Goal: Information Seeking & Learning: Learn about a topic

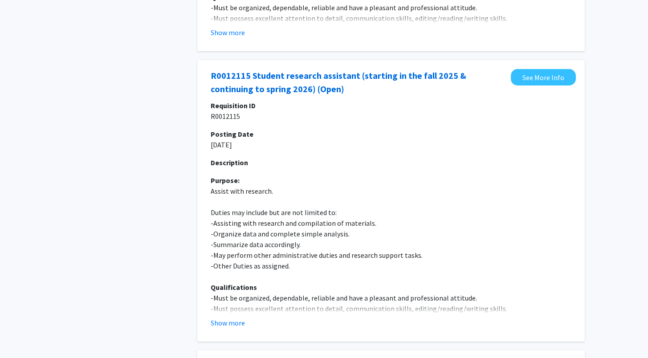
scroll to position [326, 0]
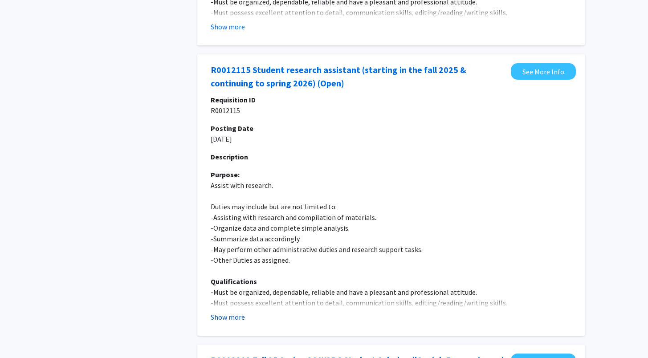
click at [225, 316] on button "Show more" at bounding box center [228, 317] width 34 height 11
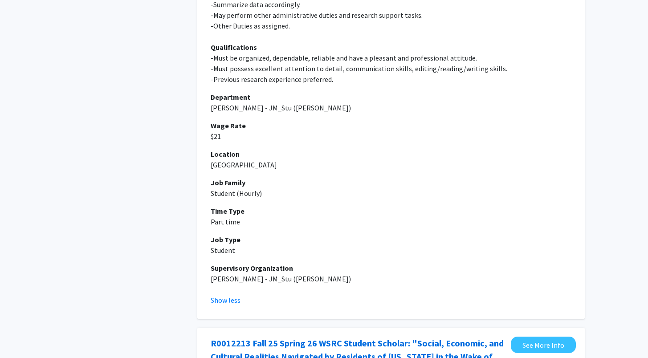
scroll to position [0, 0]
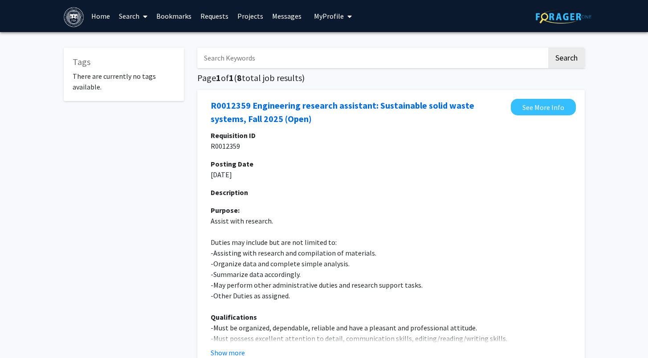
click at [77, 22] on img at bounding box center [74, 17] width 20 height 20
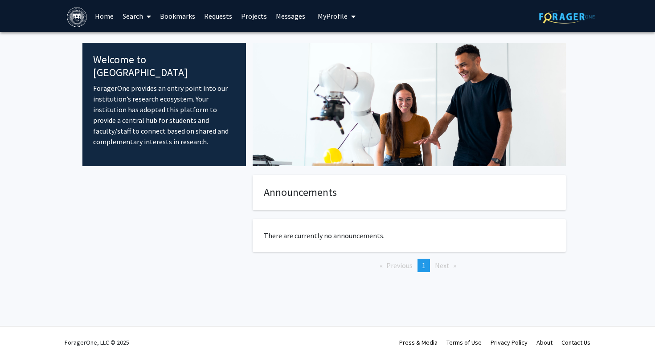
click at [103, 17] on link "Home" at bounding box center [104, 15] width 28 height 31
click at [135, 14] on link "Search" at bounding box center [136, 15] width 37 height 31
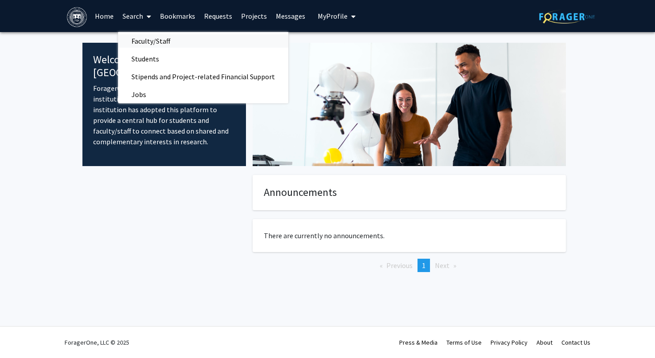
click at [148, 37] on span "Faculty/Staff" at bounding box center [151, 41] width 66 height 18
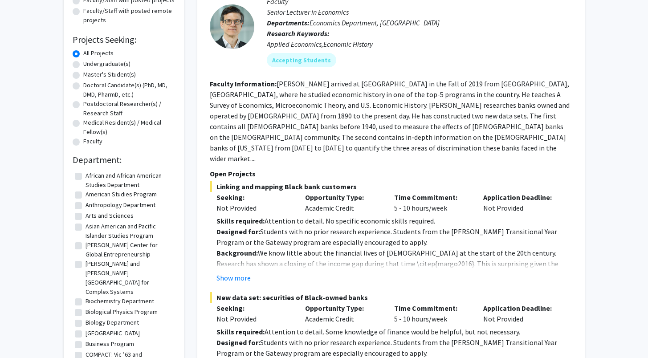
scroll to position [2, 0]
click at [107, 305] on label "Biological Physics Program" at bounding box center [122, 309] width 72 height 9
click at [91, 305] on input "Biological Physics Program" at bounding box center [89, 308] width 6 height 6
checkbox input "true"
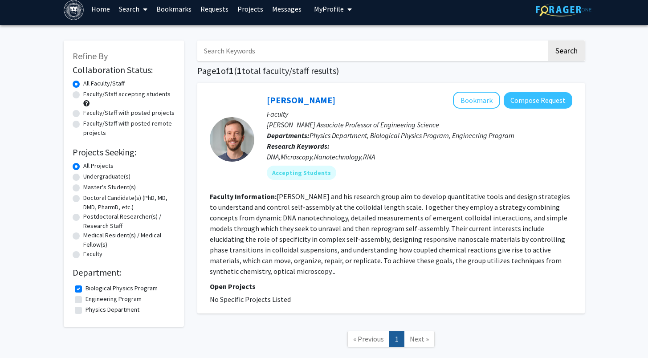
scroll to position [8, 0]
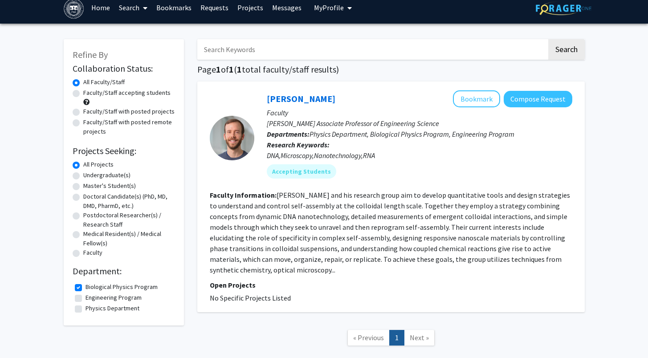
click at [120, 287] on label "Biological Physics Program" at bounding box center [122, 287] width 72 height 9
click at [91, 287] on input "Biological Physics Program" at bounding box center [89, 286] width 6 height 6
checkbox input "false"
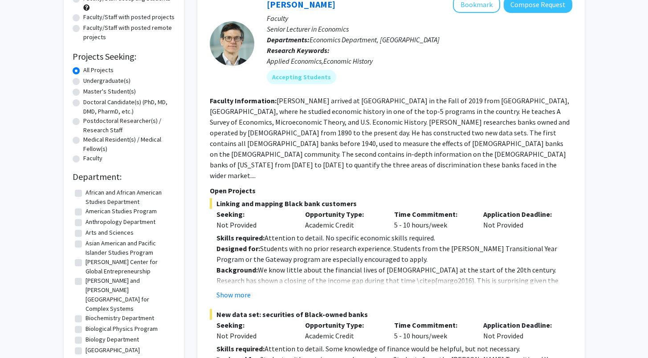
scroll to position [151, 0]
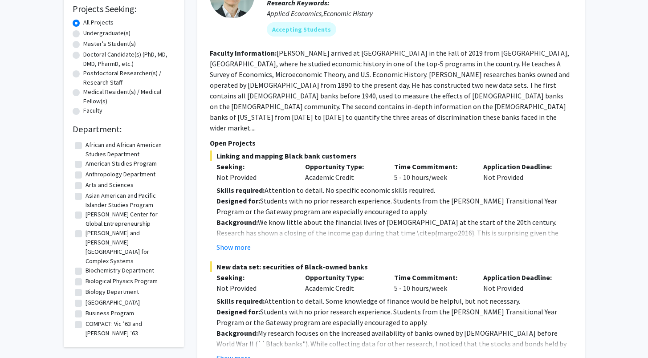
click at [124, 287] on label "Biology Department" at bounding box center [112, 291] width 53 height 9
click at [91, 287] on input "Biology Department" at bounding box center [89, 290] width 6 height 6
checkbox input "true"
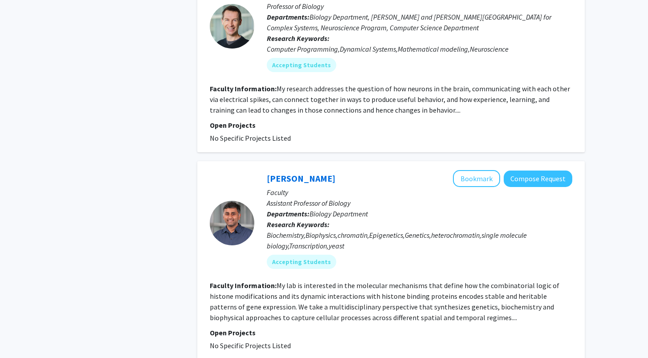
scroll to position [927, 0]
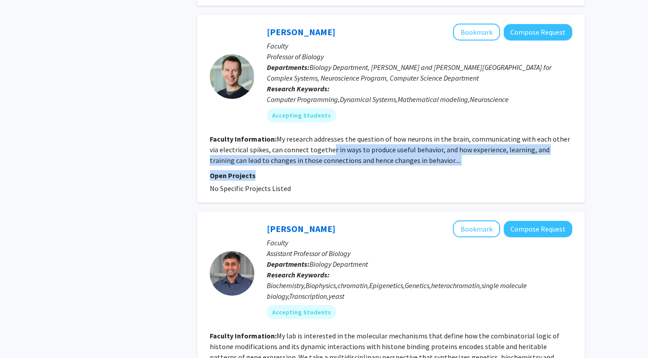
drag, startPoint x: 336, startPoint y: 147, endPoint x: 428, endPoint y: 178, distance: 97.4
click at [428, 178] on fg-search-faculty "Paul Miller Bookmark Compose Request Faculty Professor of Biology Departments: …" at bounding box center [391, 109] width 363 height 170
click at [428, 178] on p "Open Projects" at bounding box center [391, 175] width 363 height 11
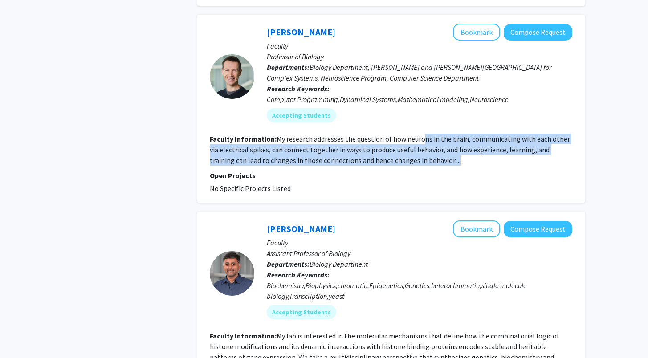
drag, startPoint x: 429, startPoint y: 168, endPoint x: 420, endPoint y: 143, distance: 26.7
click at [421, 143] on fg-search-faculty "Paul Miller Bookmark Compose Request Faculty Professor of Biology Departments: …" at bounding box center [391, 109] width 363 height 170
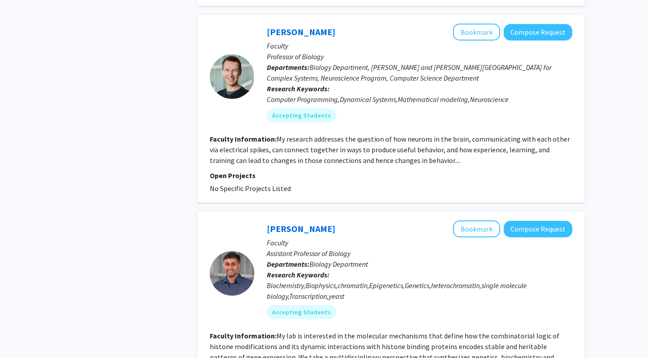
click at [420, 143] on fg-read-more "My research addresses the question of how neurons in the brain, communicating w…" at bounding box center [390, 150] width 361 height 30
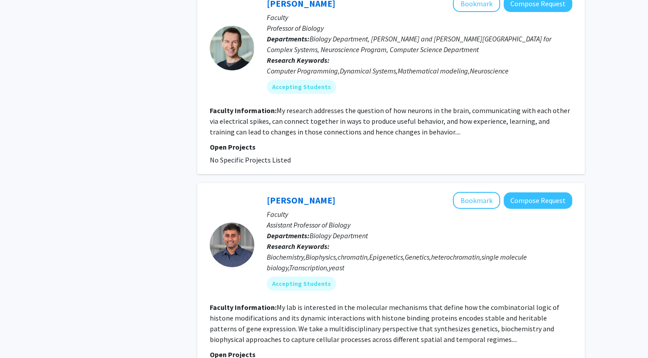
scroll to position [982, 0]
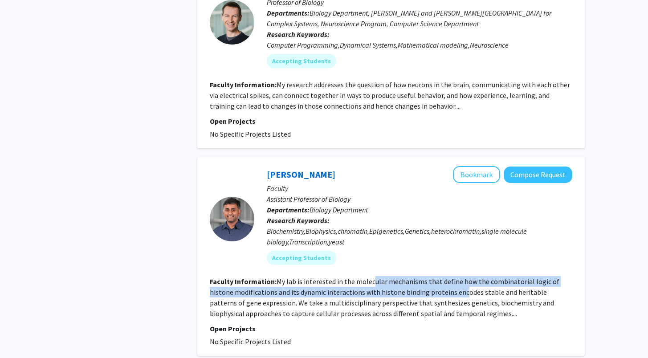
drag, startPoint x: 372, startPoint y: 278, endPoint x: 442, endPoint y: 294, distance: 71.5
click at [441, 294] on fg-read-more "My lab is interested in the molecular mechanisms that define how the combinator…" at bounding box center [385, 297] width 350 height 41
click at [442, 294] on fg-read-more "My lab is interested in the molecular mechanisms that define how the combinator…" at bounding box center [385, 297] width 350 height 41
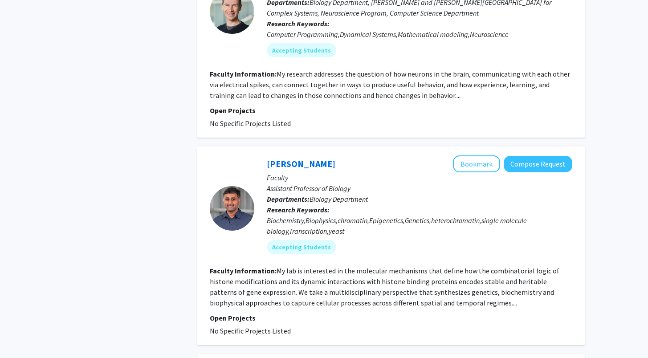
scroll to position [1095, 0]
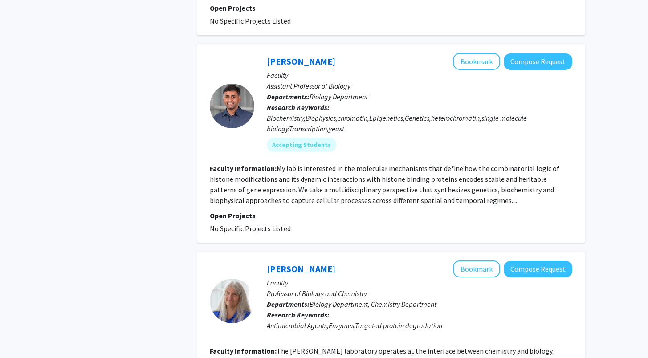
click at [345, 192] on fg-read-more "My lab is interested in the molecular mechanisms that define how the combinator…" at bounding box center [385, 184] width 350 height 41
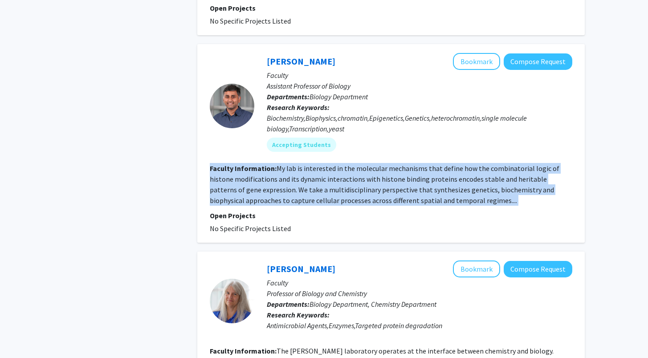
click at [345, 192] on fg-read-more "My lab is interested in the molecular mechanisms that define how the combinator…" at bounding box center [385, 184] width 350 height 41
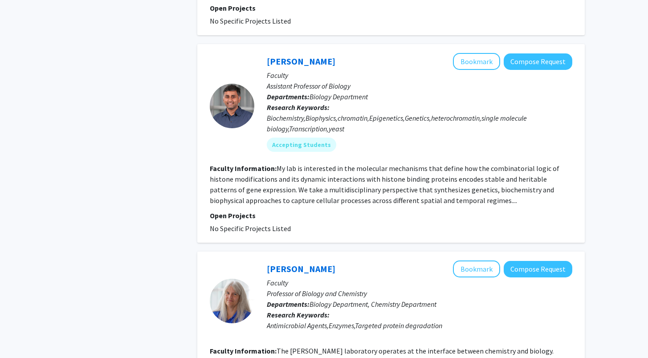
click at [349, 215] on p "Open Projects" at bounding box center [391, 215] width 363 height 11
click at [349, 204] on fg-read-more "My lab is interested in the molecular mechanisms that define how the combinator…" at bounding box center [385, 184] width 350 height 41
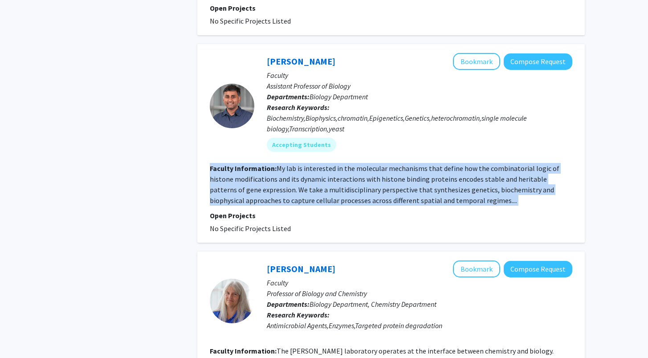
click at [349, 204] on fg-read-more "My lab is interested in the molecular mechanisms that define how the combinator…" at bounding box center [385, 184] width 350 height 41
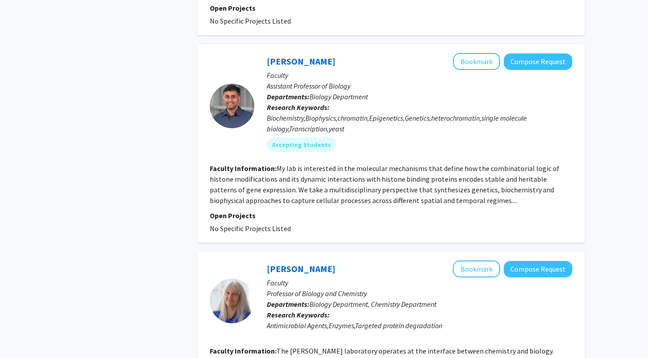
click at [357, 227] on fg-project-list "No Specific Projects Listed" at bounding box center [391, 228] width 363 height 11
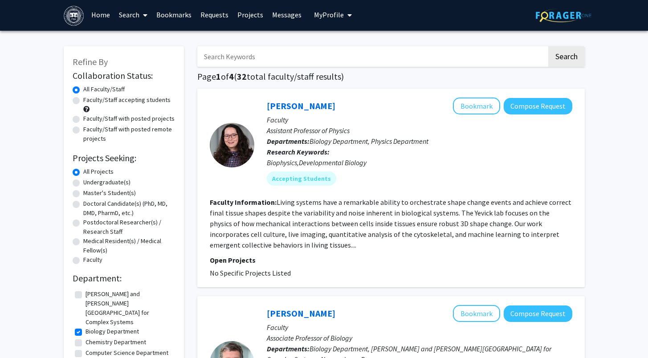
scroll to position [0, 0]
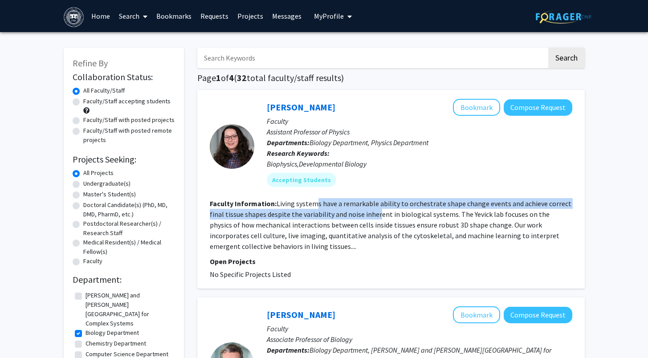
drag, startPoint x: 316, startPoint y: 203, endPoint x: 385, endPoint y: 210, distance: 69.4
click at [385, 210] on fg-read-more "Living systems have a remarkable ability to orchestrate shape change events and…" at bounding box center [391, 225] width 362 height 52
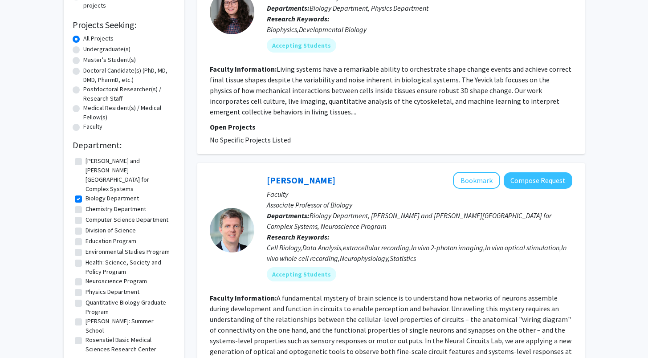
scroll to position [34, 0]
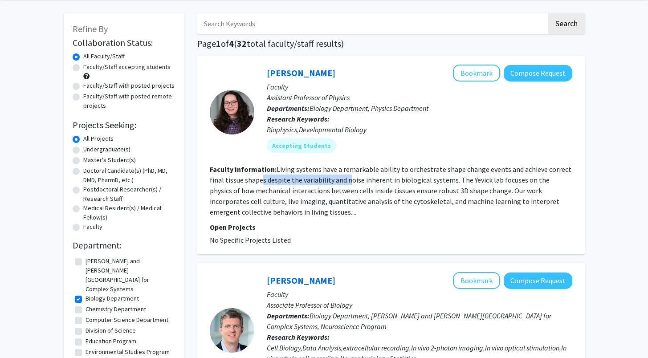
drag, startPoint x: 260, startPoint y: 179, endPoint x: 353, endPoint y: 184, distance: 93.3
click at [353, 184] on fg-read-more "Living systems have a remarkable ability to orchestrate shape change events and…" at bounding box center [391, 191] width 362 height 52
click at [354, 185] on section "Faculty Information: Living systems have a remarkable ability to orchestrate sh…" at bounding box center [391, 190] width 363 height 53
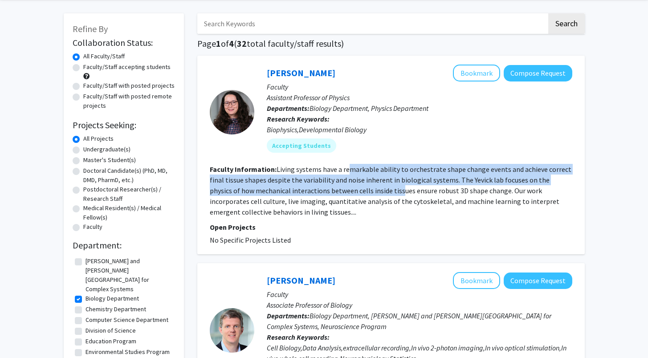
drag, startPoint x: 346, startPoint y: 170, endPoint x: 369, endPoint y: 188, distance: 28.9
click at [369, 188] on fg-read-more "Living systems have a remarkable ability to orchestrate shape change events and…" at bounding box center [391, 191] width 362 height 52
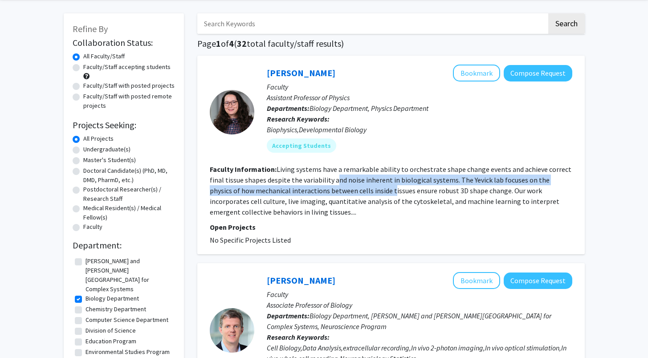
drag, startPoint x: 334, startPoint y: 181, endPoint x: 364, endPoint y: 187, distance: 30.4
click at [363, 187] on fg-read-more "Living systems have a remarkable ability to orchestrate shape change events and…" at bounding box center [391, 191] width 362 height 52
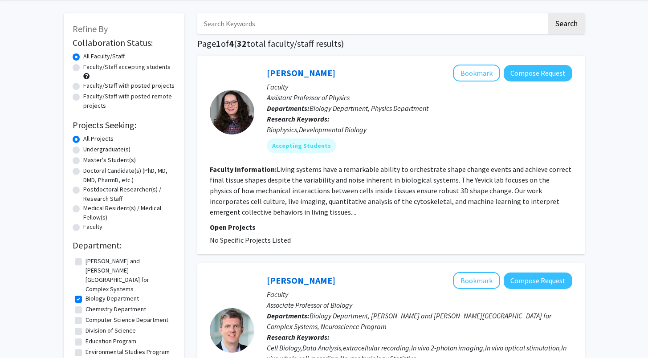
click at [364, 187] on fg-read-more "Living systems have a remarkable ability to orchestrate shape change events and…" at bounding box center [391, 191] width 362 height 52
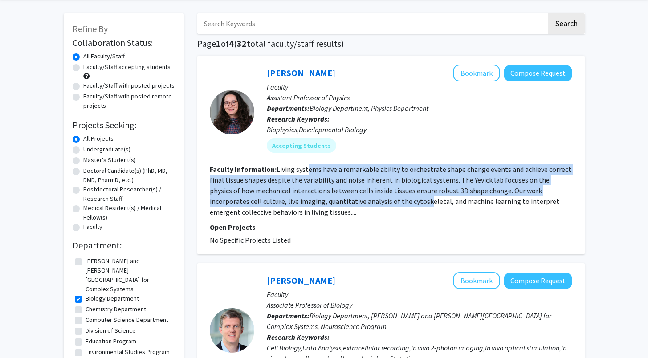
drag, startPoint x: 306, startPoint y: 169, endPoint x: 373, endPoint y: 196, distance: 72.2
click at [373, 196] on section "Faculty Information: Living systems have a remarkable ability to orchestrate sh…" at bounding box center [391, 190] width 363 height 53
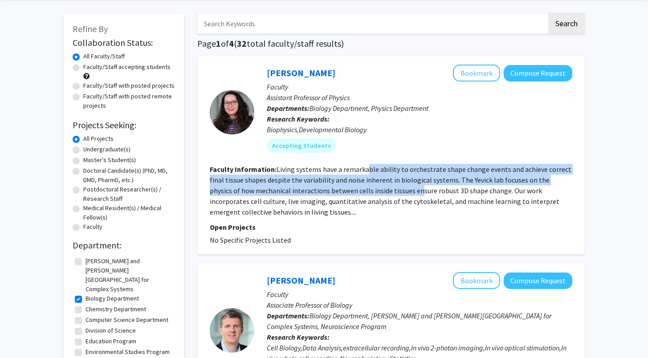
drag, startPoint x: 367, startPoint y: 170, endPoint x: 386, endPoint y: 188, distance: 25.8
click at [386, 188] on fg-read-more "Living systems have a remarkable ability to orchestrate shape change events and…" at bounding box center [391, 191] width 362 height 52
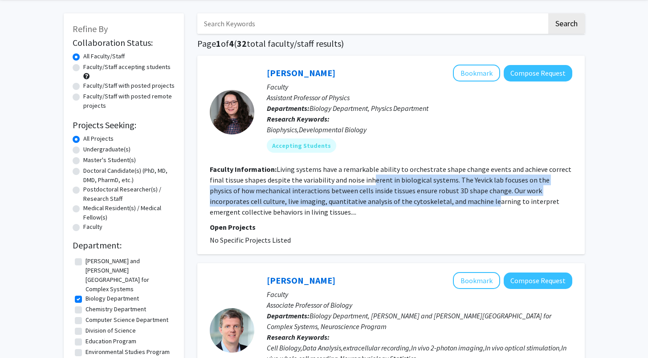
drag, startPoint x: 372, startPoint y: 182, endPoint x: 441, endPoint y: 196, distance: 69.9
click at [441, 196] on section "Faculty Information: Living systems have a remarkable ability to orchestrate sh…" at bounding box center [391, 190] width 363 height 53
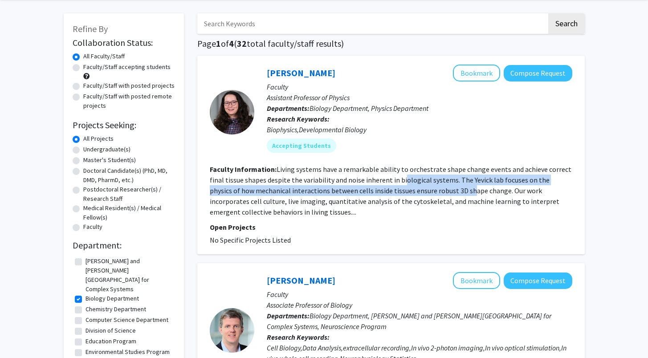
drag, startPoint x: 401, startPoint y: 180, endPoint x: 437, endPoint y: 193, distance: 37.9
click at [437, 193] on fg-read-more "Living systems have a remarkable ability to orchestrate shape change events and…" at bounding box center [391, 191] width 362 height 52
click at [437, 192] on fg-read-more "Living systems have a remarkable ability to orchestrate shape change events and…" at bounding box center [391, 191] width 362 height 52
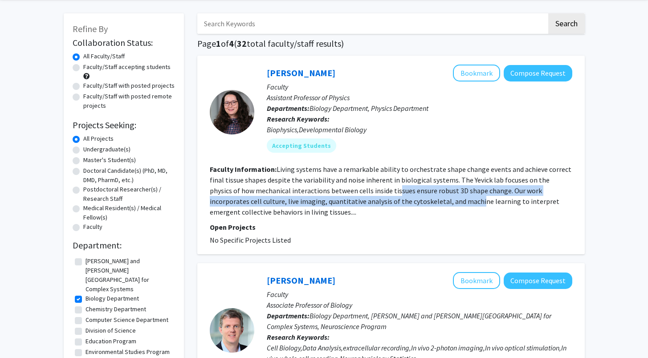
drag, startPoint x: 366, startPoint y: 192, endPoint x: 426, endPoint y: 201, distance: 59.9
click at [426, 201] on fg-read-more "Living systems have a remarkable ability to orchestrate shape change events and…" at bounding box center [391, 191] width 362 height 52
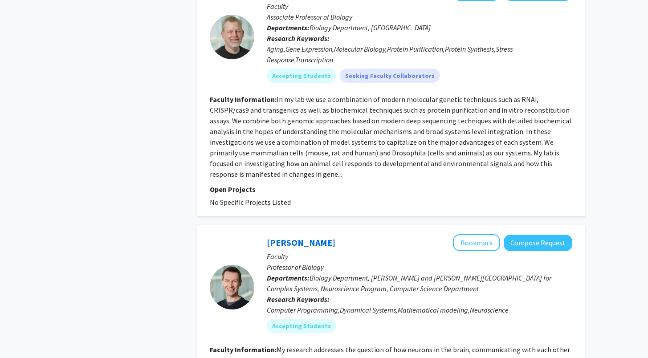
scroll to position [790, 0]
